Goal: Information Seeking & Learning: Find specific fact

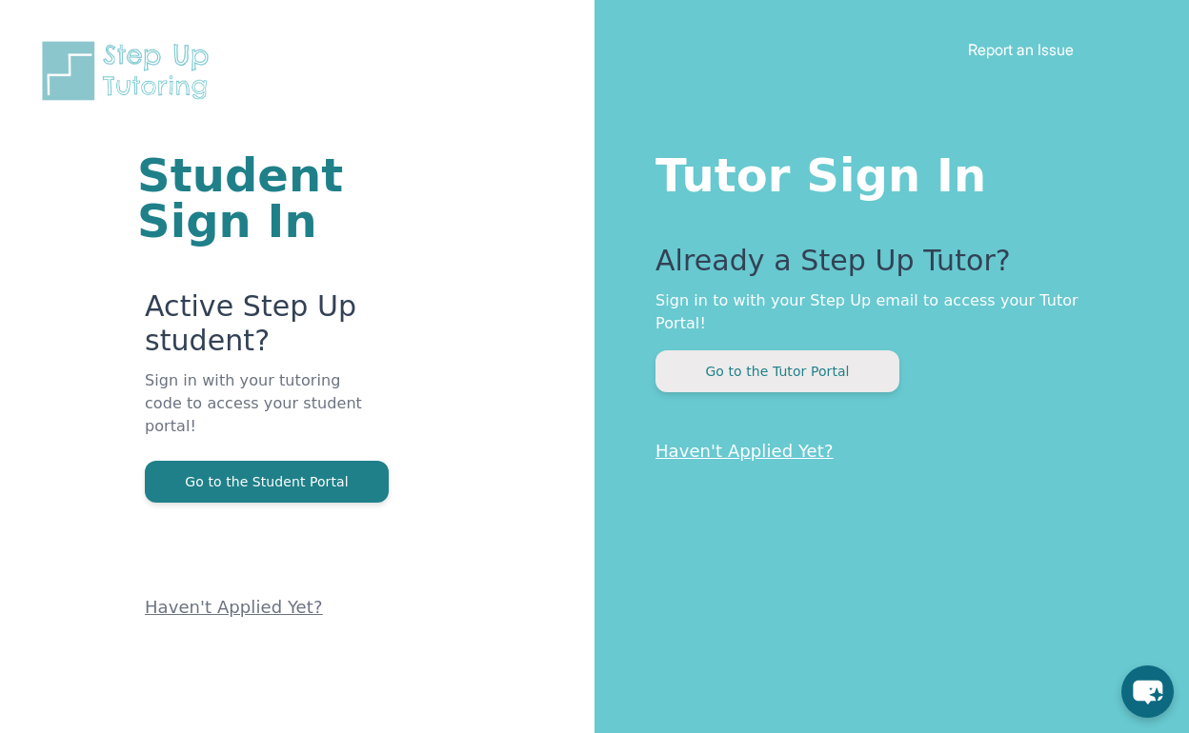
click at [818, 355] on button "Go to the Tutor Portal" at bounding box center [777, 372] width 244 height 42
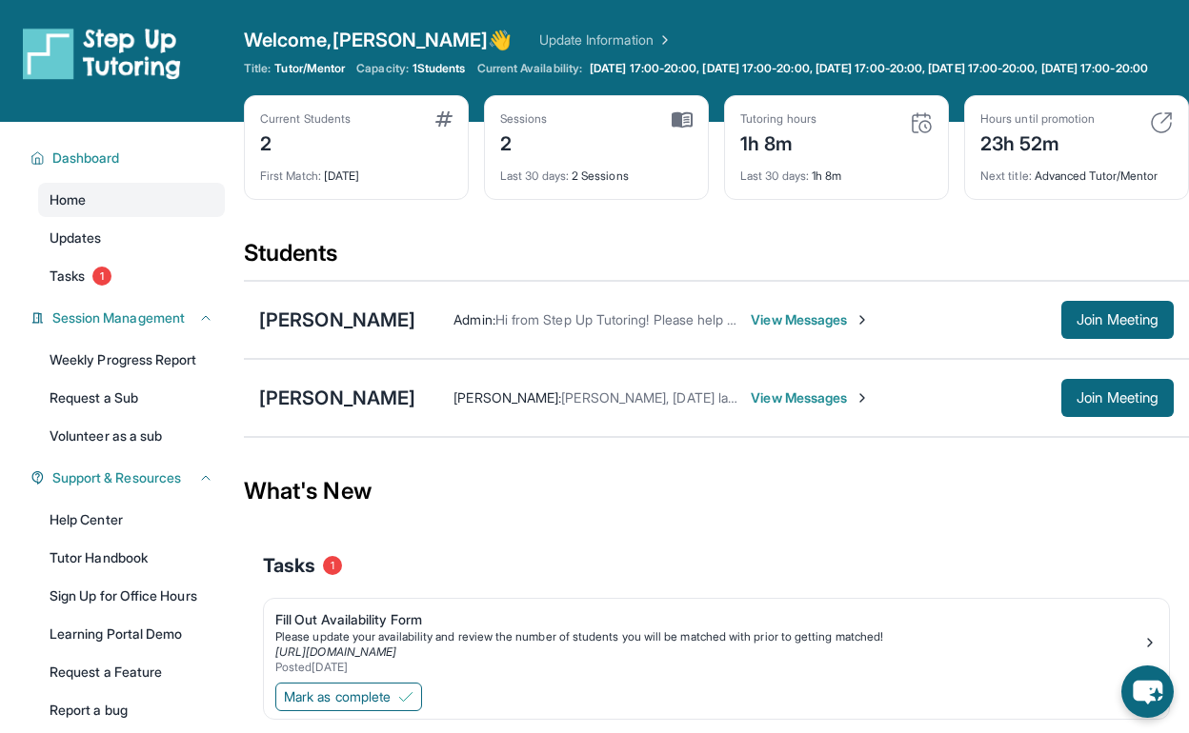
click at [870, 330] on span "View Messages" at bounding box center [810, 320] width 119 height 19
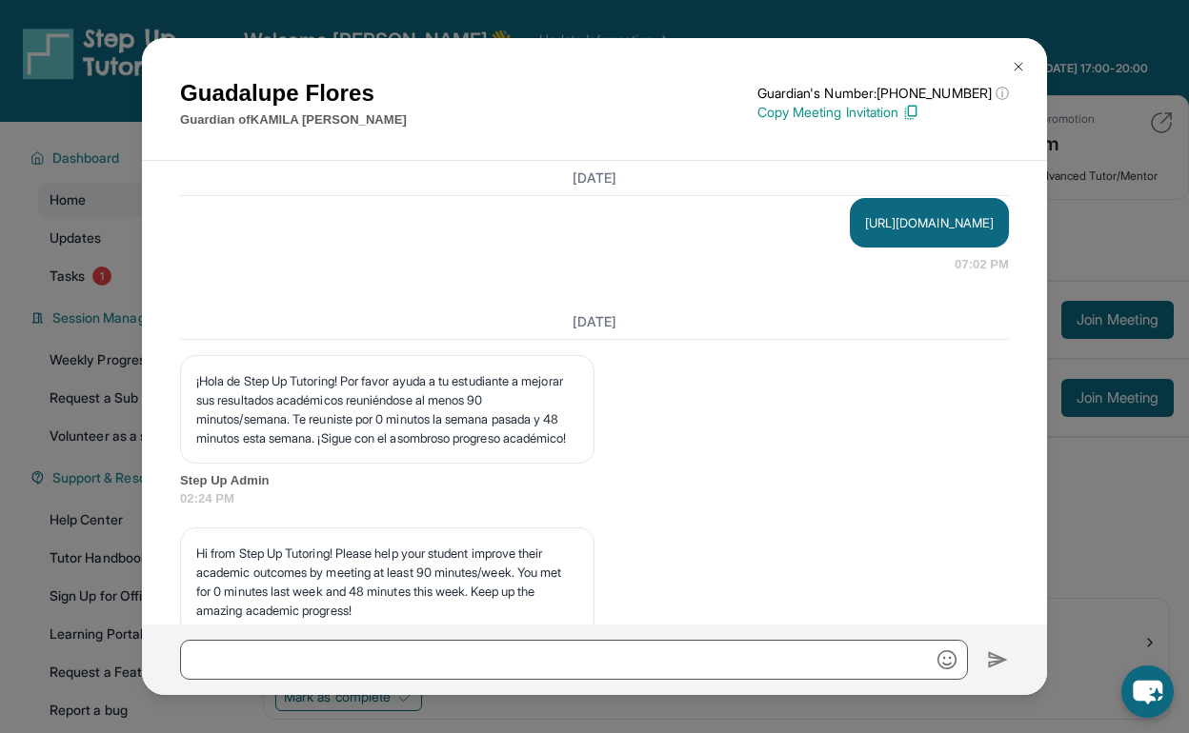
scroll to position [3226, 0]
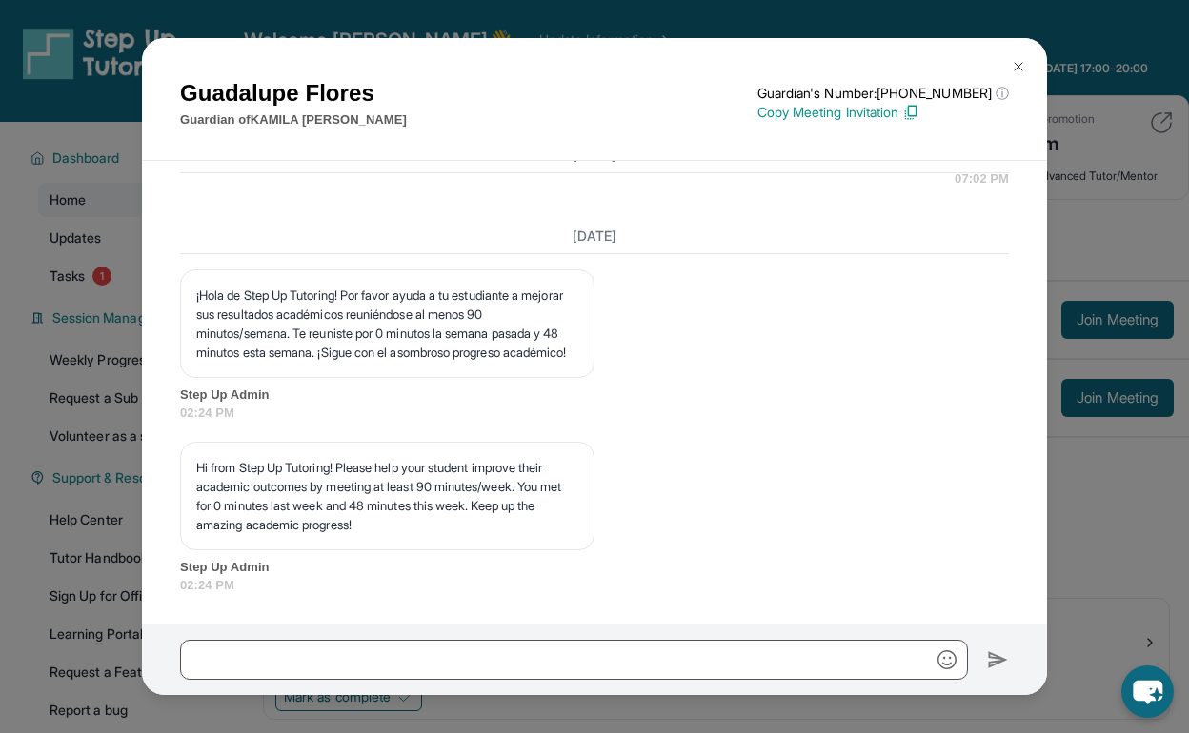
click at [1024, 62] on img at bounding box center [1018, 66] width 15 height 15
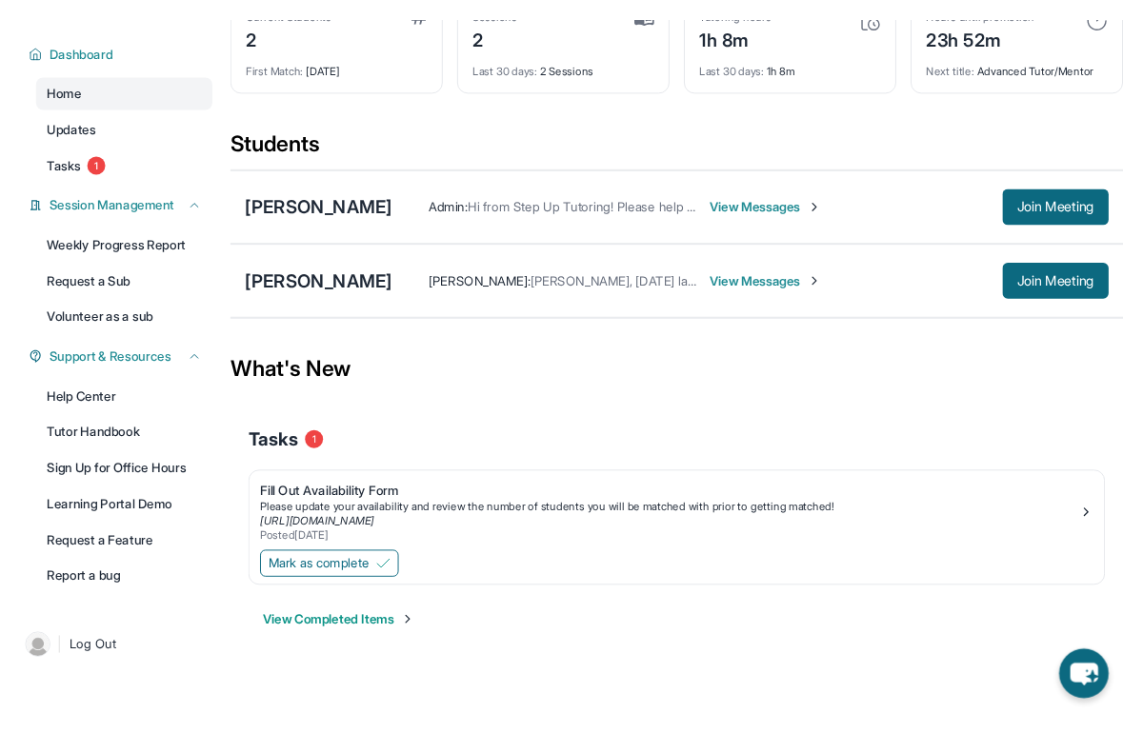
scroll to position [137, 0]
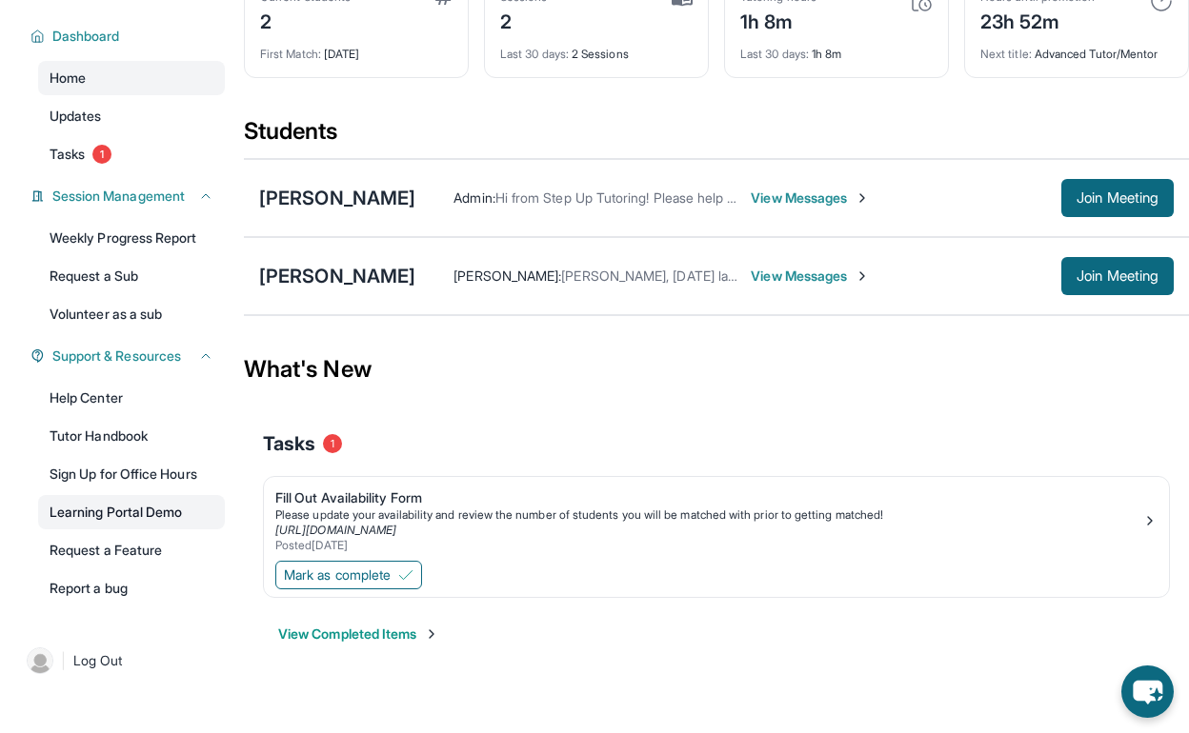
click at [142, 514] on link "Learning Portal Demo" at bounding box center [131, 512] width 187 height 34
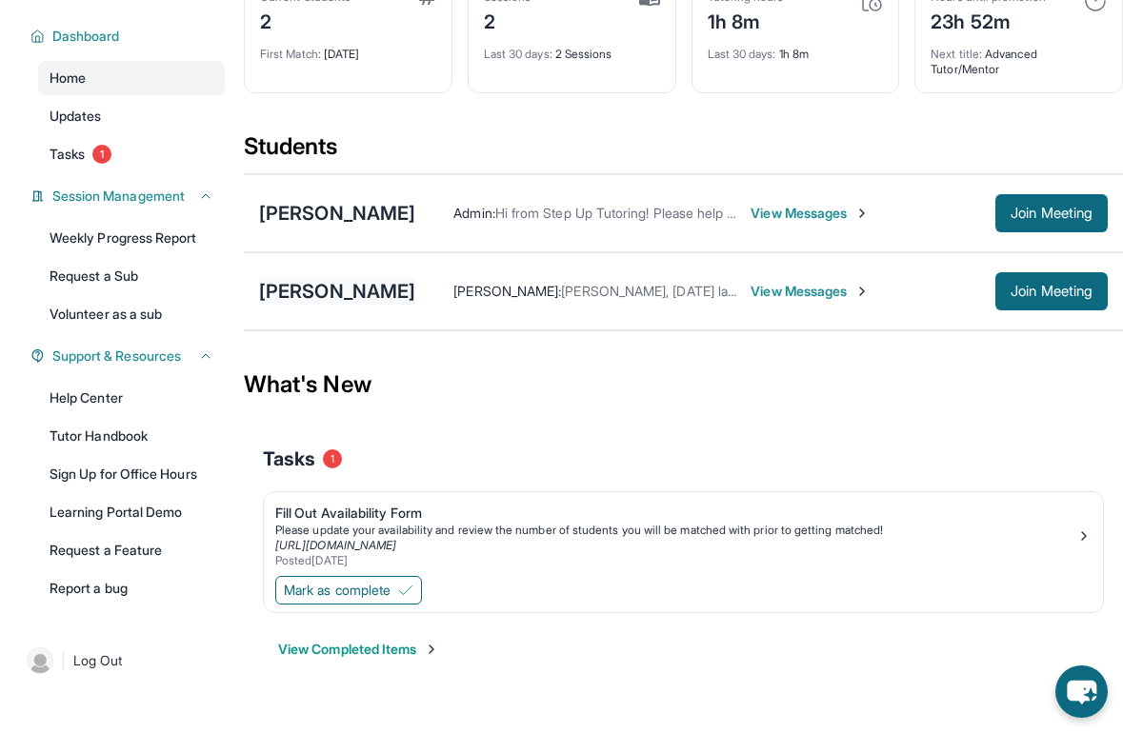
click at [314, 305] on div "[PERSON_NAME]" at bounding box center [337, 291] width 156 height 27
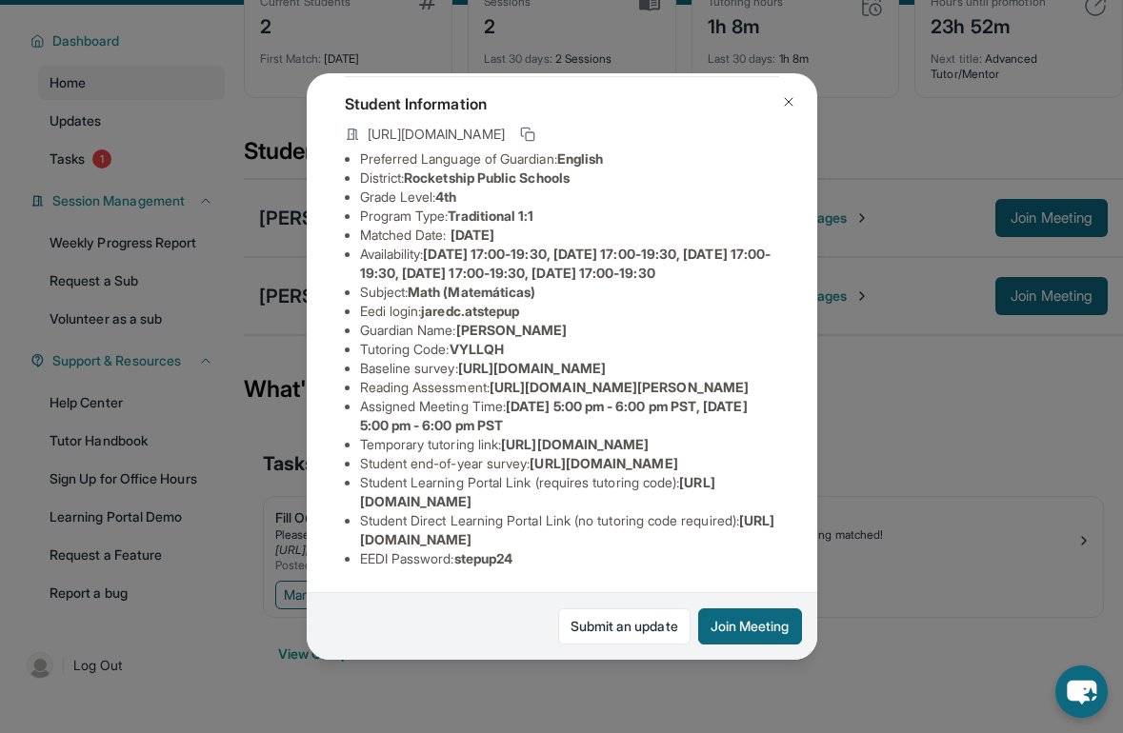
scroll to position [273, 0]
drag, startPoint x: 426, startPoint y: 154, endPoint x: 581, endPoint y: 156, distance: 155.3
click at [581, 302] on li "Eedi login : jaredc.atstepup" at bounding box center [569, 311] width 419 height 19
copy li "jaredc.atstepup"
click at [481, 360] on span "[URL][DOMAIN_NAME]" at bounding box center [532, 368] width 148 height 16
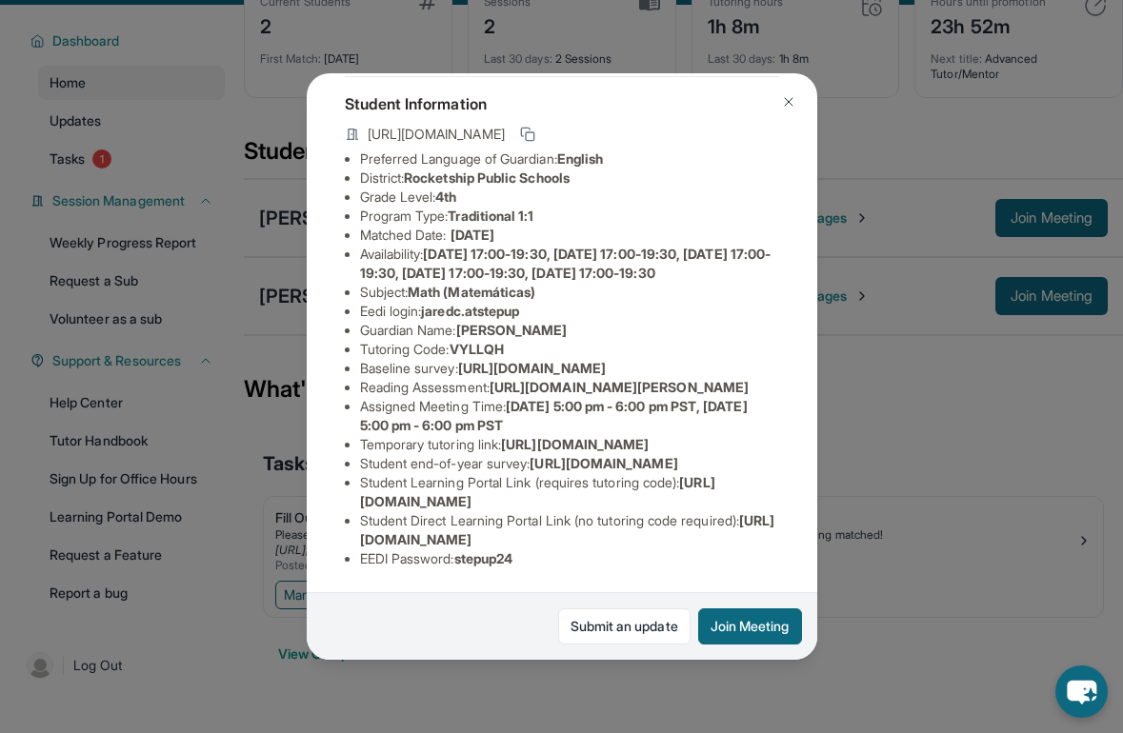
scroll to position [310, 0]
drag, startPoint x: 530, startPoint y: 556, endPoint x: 465, endPoint y: 559, distance: 64.8
click at [465, 559] on li "EEDI Password : stepup24" at bounding box center [569, 559] width 419 height 19
copy span "stepup24"
